Goal: Task Accomplishment & Management: Manage account settings

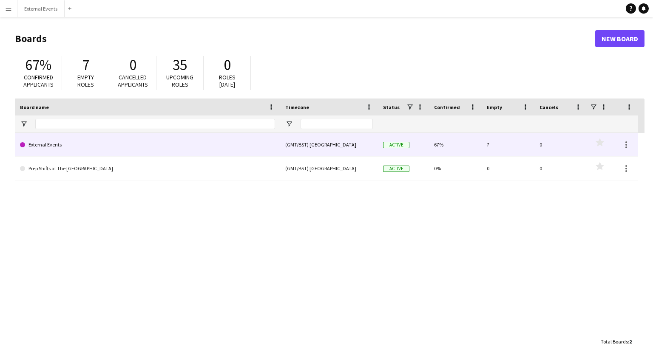
click at [205, 144] on link "External Events" at bounding box center [147, 145] width 255 height 24
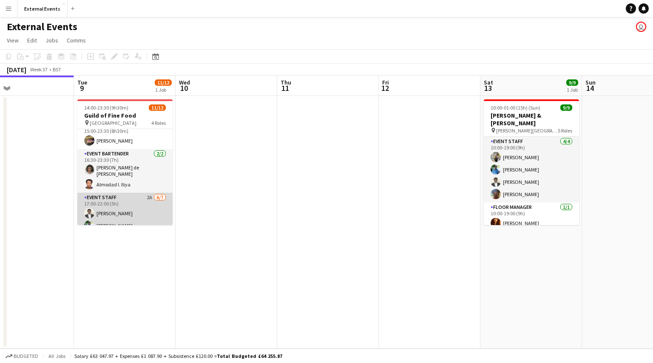
scroll to position [51, 0]
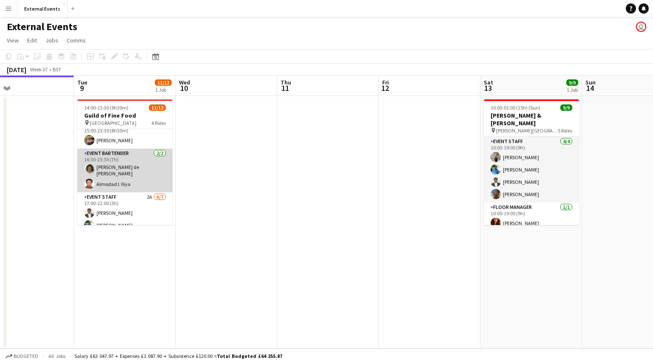
click at [125, 181] on app-card-role "Event bartender [DATE] 16:30-23:30 (7h) [PERSON_NAME] de [PERSON_NAME] Almodad …" at bounding box center [124, 171] width 95 height 44
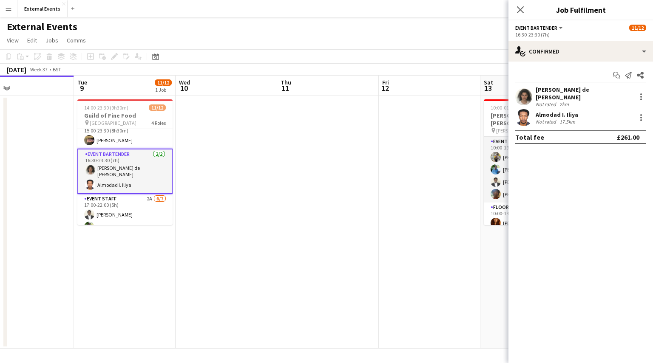
click at [577, 109] on div "Almodad I. Iliya Not rated 17.5km" at bounding box center [580, 117] width 145 height 17
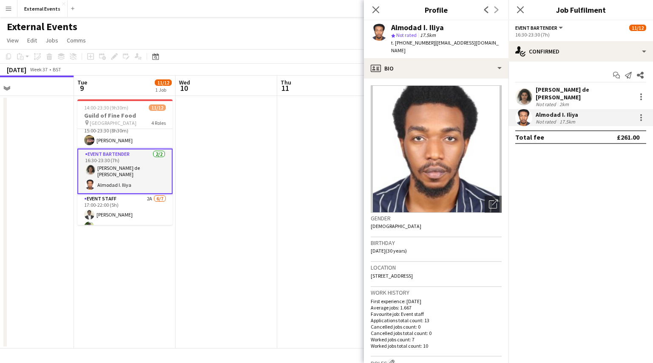
drag, startPoint x: 443, startPoint y: 26, endPoint x: 388, endPoint y: 27, distance: 55.3
click at [388, 27] on div "Almodad I. Iliya star Not rated 17.5km t. [PHONE_NUMBER] | [EMAIL_ADDRESS][DOMA…" at bounding box center [436, 39] width 145 height 38
copy div "Almodad I. Iliya"
click at [114, 169] on app-card-role "Event bartender [DATE] 16:30-23:30 (7h) [PERSON_NAME] de [PERSON_NAME] Almodad …" at bounding box center [124, 171] width 95 height 45
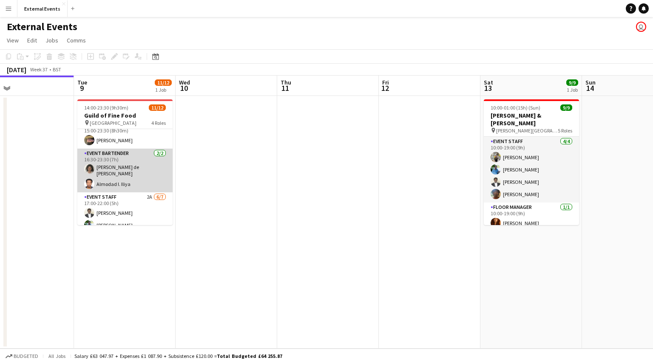
click at [101, 174] on app-card-role "Event bartender [DATE] 16:30-23:30 (7h) [PERSON_NAME] de [PERSON_NAME] Almodad …" at bounding box center [124, 171] width 95 height 44
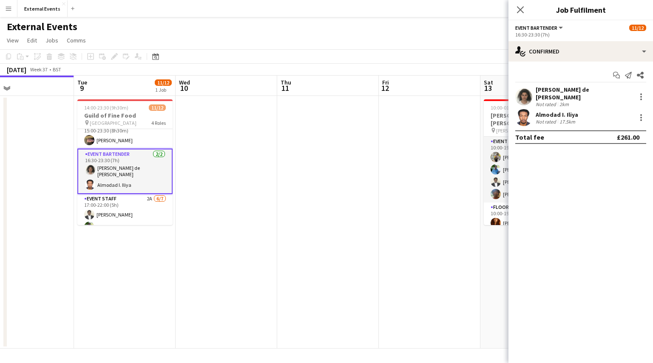
click at [577, 112] on div "Almodad I. Iliya Not rated 17.5km" at bounding box center [580, 117] width 145 height 17
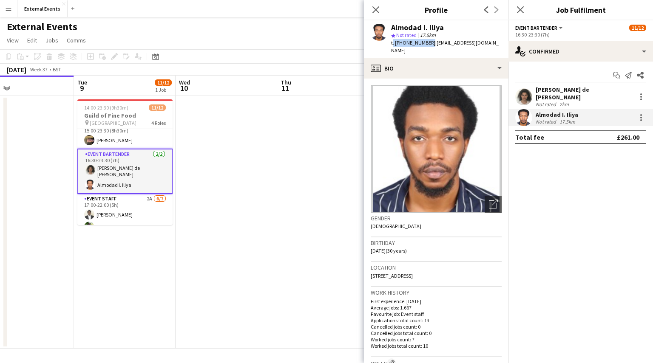
drag, startPoint x: 428, startPoint y: 43, endPoint x: 390, endPoint y: 44, distance: 37.4
click at [390, 44] on div "Almodad I. Iliya star Not rated 17.5km t. [PHONE_NUMBER] | [EMAIL_ADDRESS][DOMA…" at bounding box center [436, 39] width 145 height 38
copy span "t. [PHONE_NUMBER]"
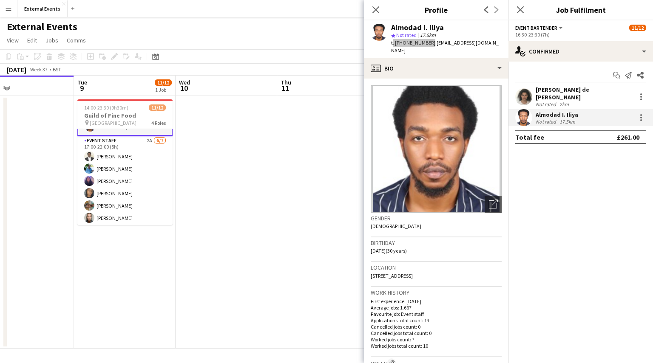
scroll to position [122, 0]
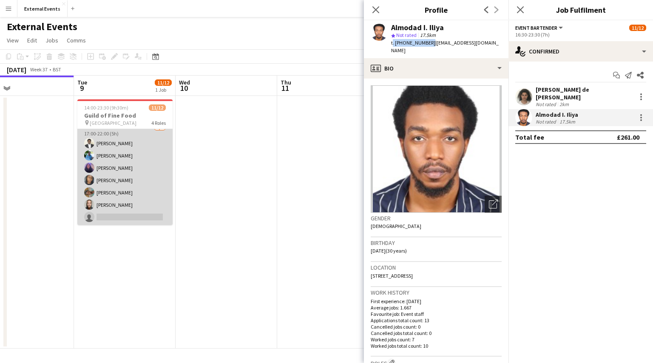
click at [125, 187] on app-card-role "Event staff 2A [DATE] 17:00-22:00 (5h) [PERSON_NAME] [PERSON_NAME] [PERSON_NAME…" at bounding box center [124, 174] width 95 height 103
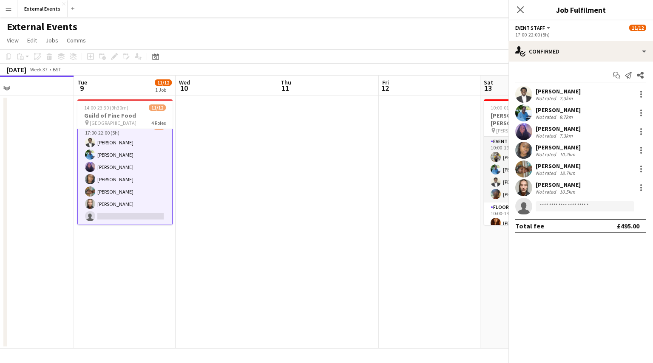
scroll to position [121, 0]
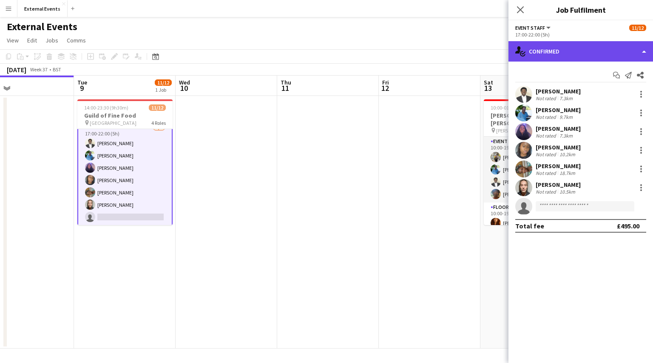
click at [593, 47] on div "single-neutral-actions-check-2 Confirmed" at bounding box center [580, 51] width 145 height 20
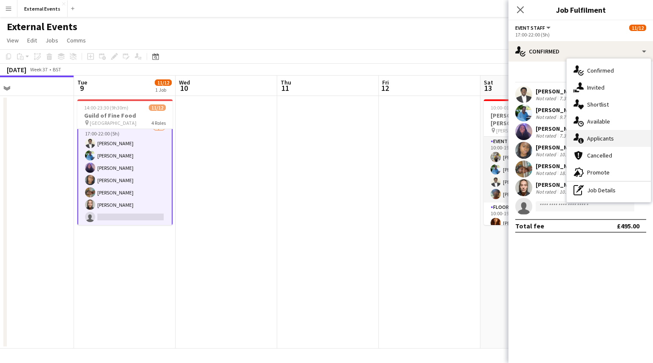
click at [627, 145] on div "single-neutral-actions-information Applicants" at bounding box center [609, 138] width 84 height 17
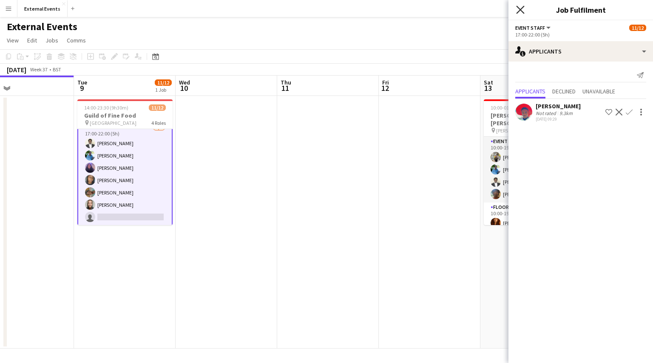
click at [523, 12] on icon at bounding box center [520, 10] width 8 height 8
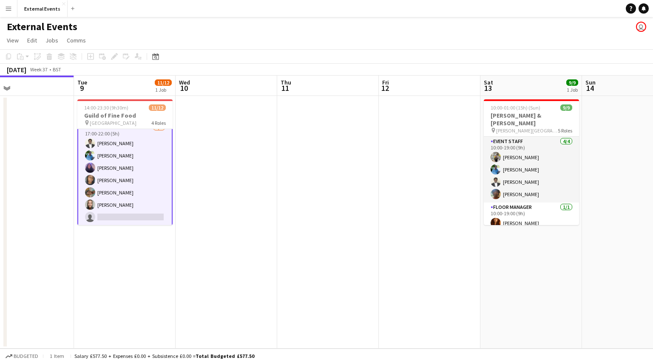
scroll to position [0, 0]
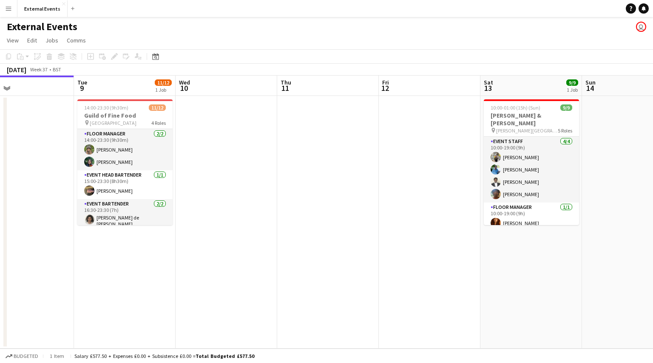
click at [12, 6] on button "Menu" at bounding box center [8, 8] width 17 height 17
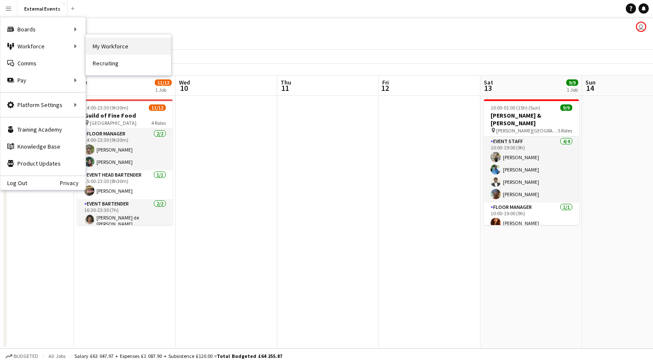
click at [119, 48] on link "My Workforce" at bounding box center [128, 46] width 85 height 17
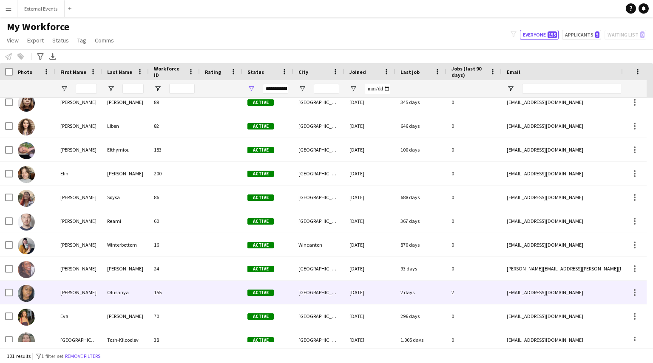
scroll to position [618, 0]
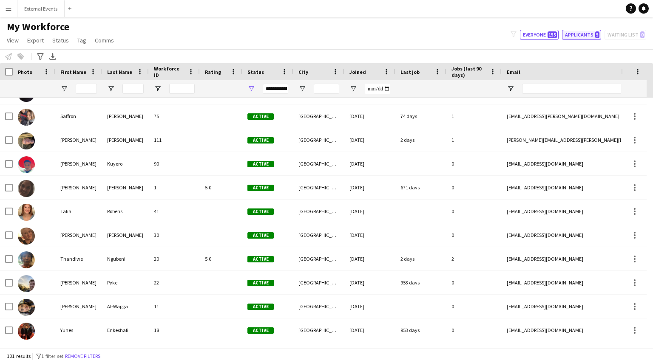
click at [591, 30] on button "Applicants 5" at bounding box center [581, 35] width 39 height 10
type input "**********"
